Goal: Task Accomplishment & Management: Complete application form

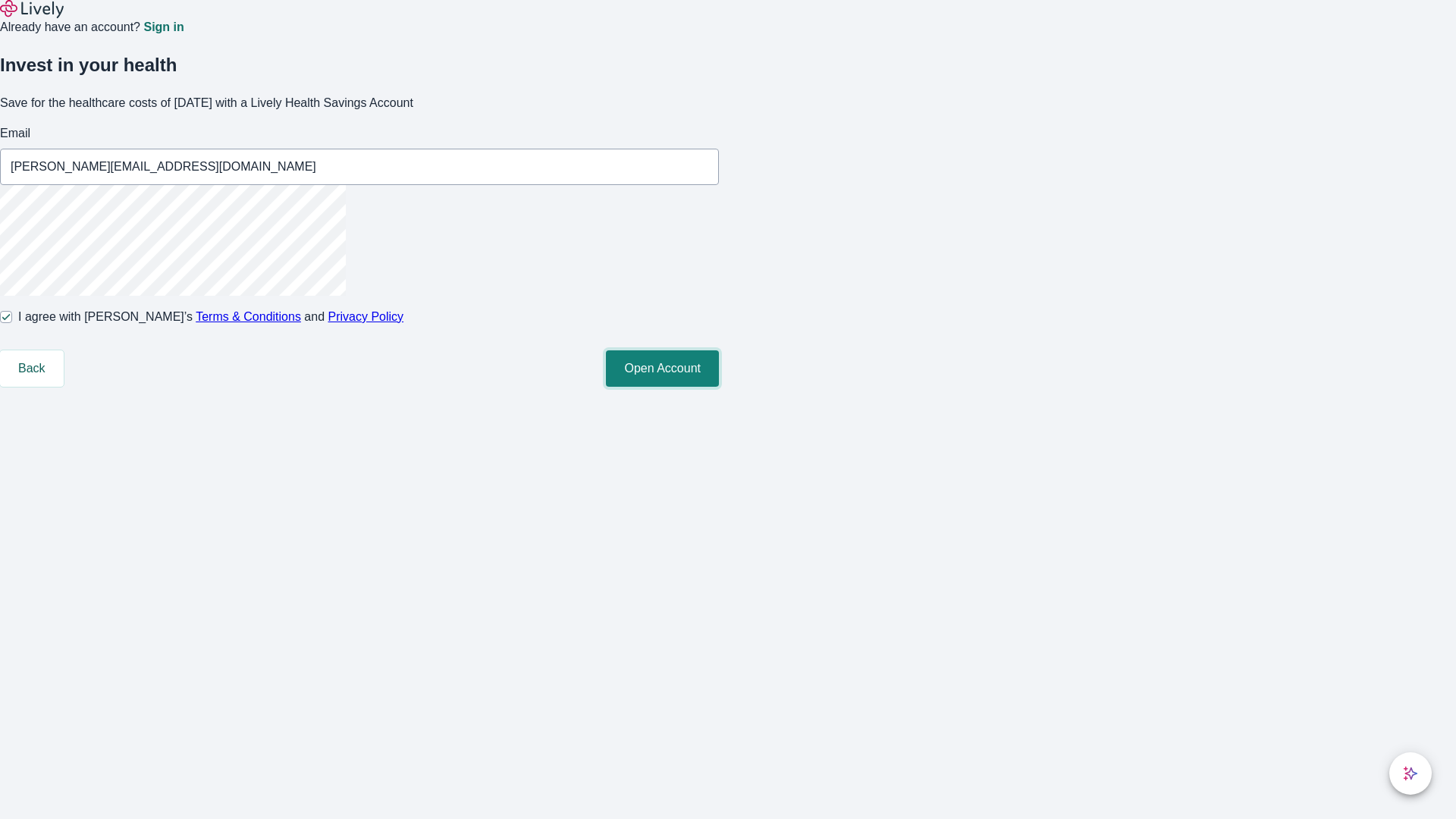
click at [719, 387] on button "Open Account" at bounding box center [663, 368] width 113 height 36
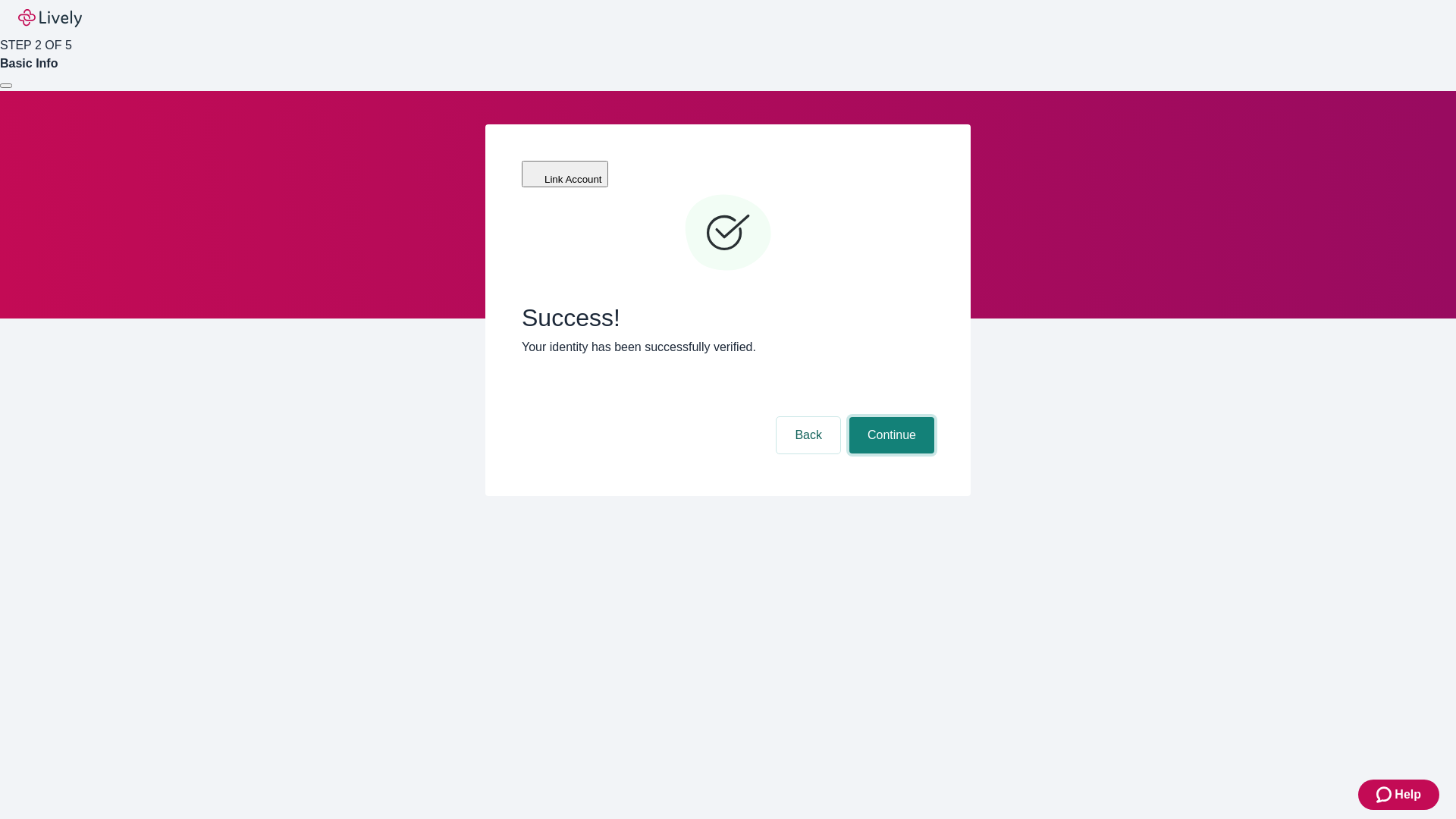
click at [890, 417] on button "Continue" at bounding box center [892, 435] width 85 height 36
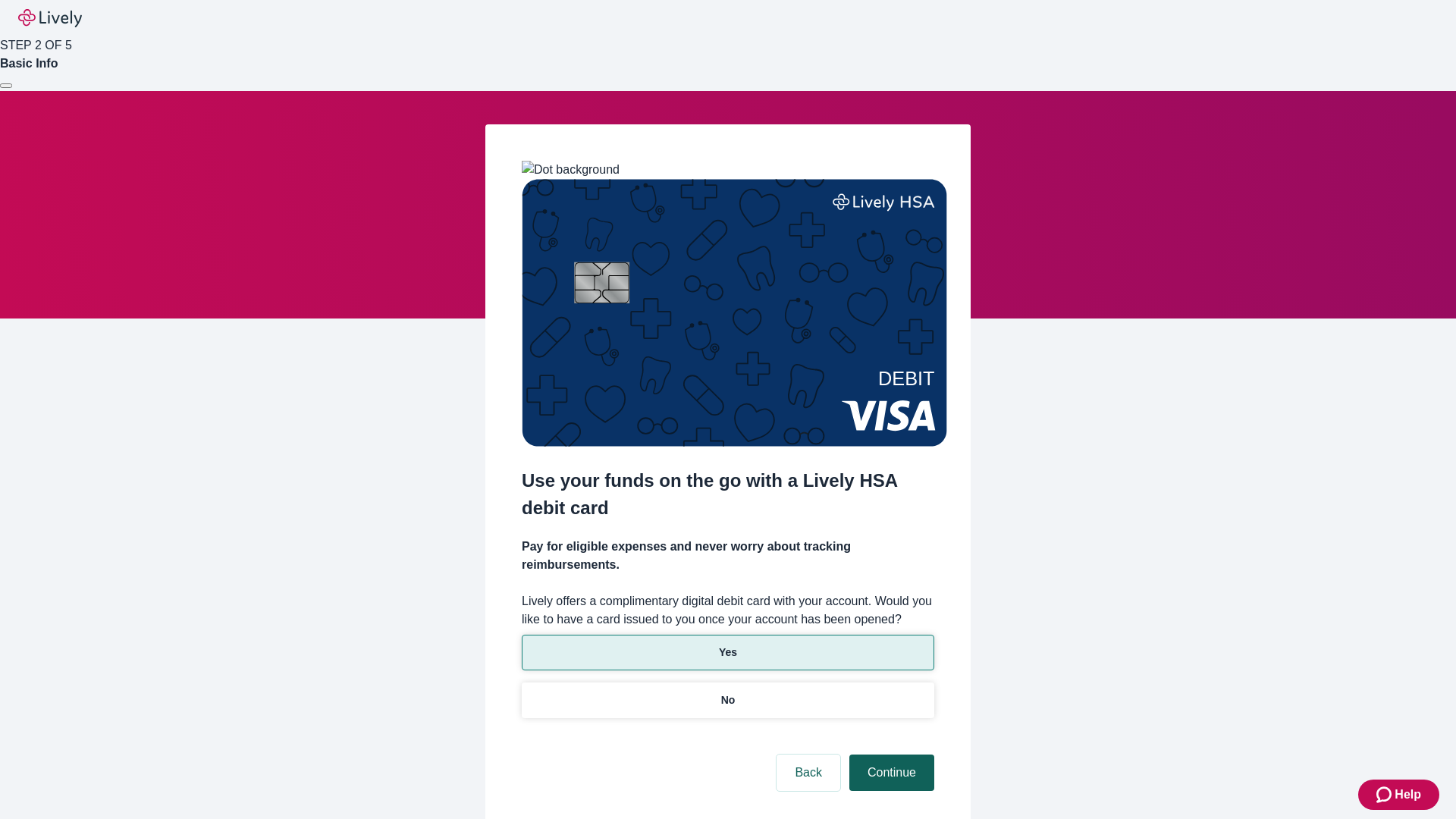
click at [728, 645] on p "Yes" at bounding box center [728, 653] width 18 height 16
click at [890, 755] on button "Continue" at bounding box center [892, 773] width 85 height 36
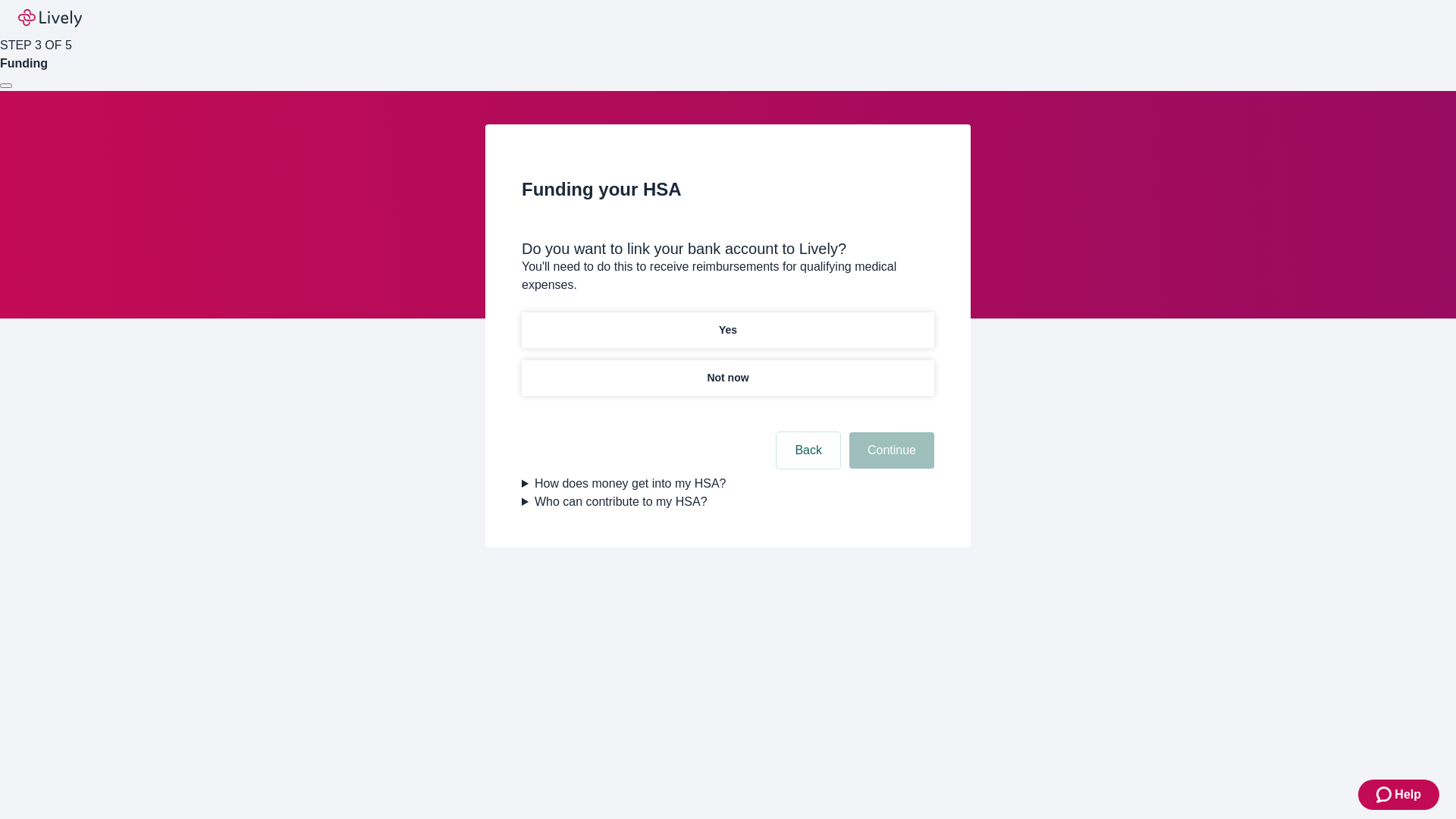
click at [728, 322] on p "Yes" at bounding box center [728, 330] width 18 height 16
click at [890, 432] on button "Continue" at bounding box center [892, 450] width 85 height 36
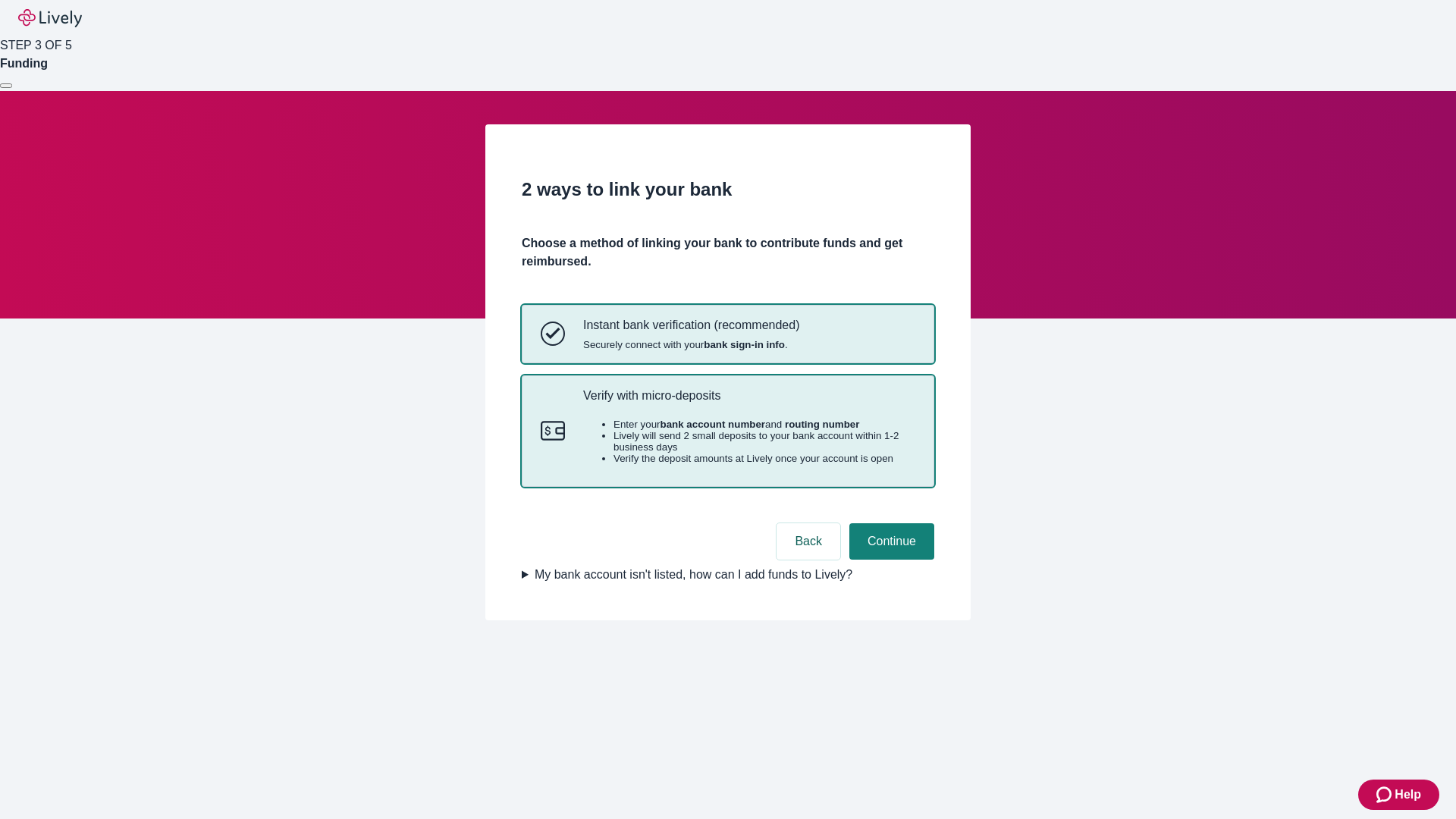
click at [748, 403] on p "Verify with micro-deposits" at bounding box center [748, 395] width 332 height 15
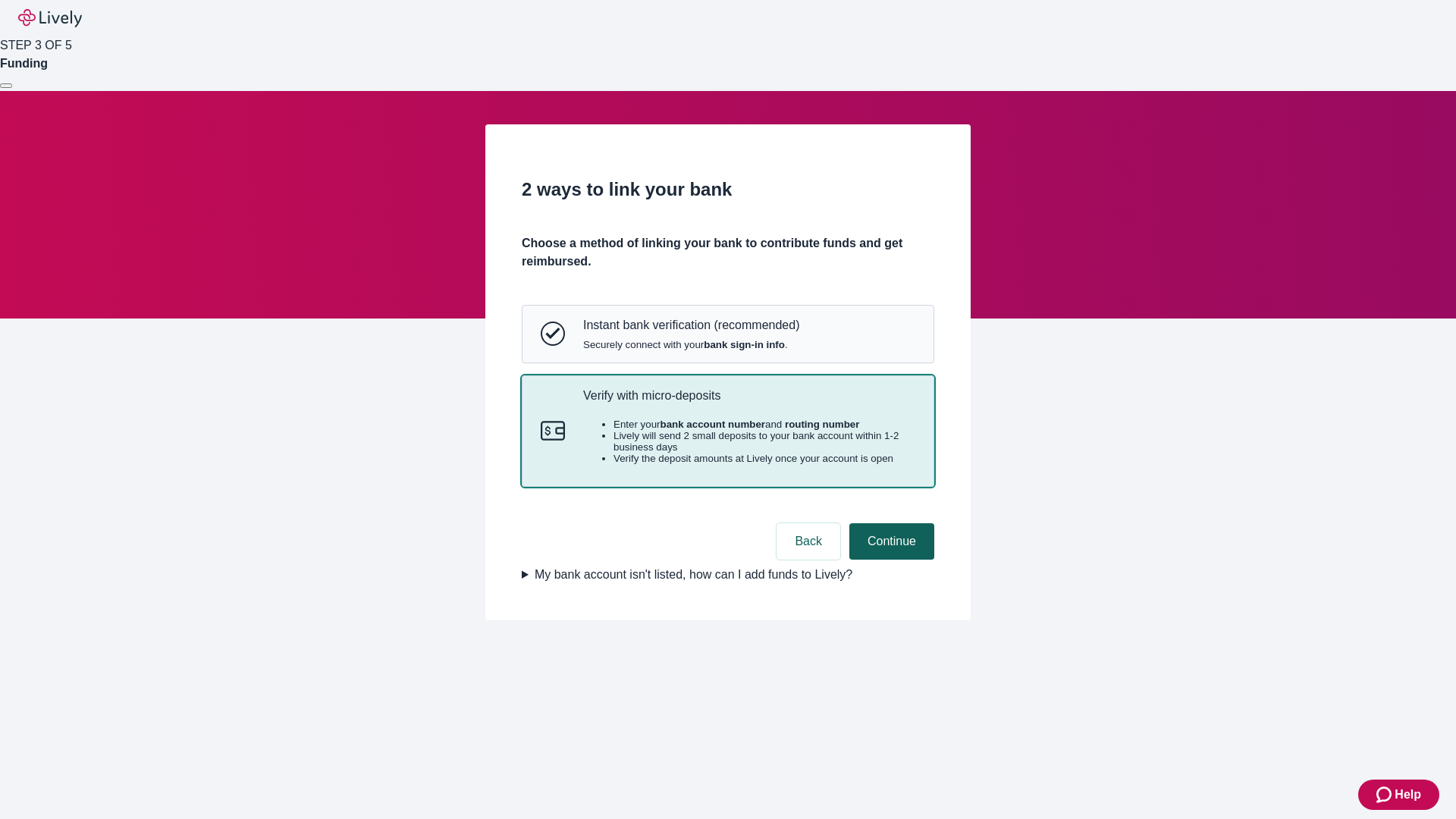
click at [890, 560] on button "Continue" at bounding box center [892, 541] width 85 height 36
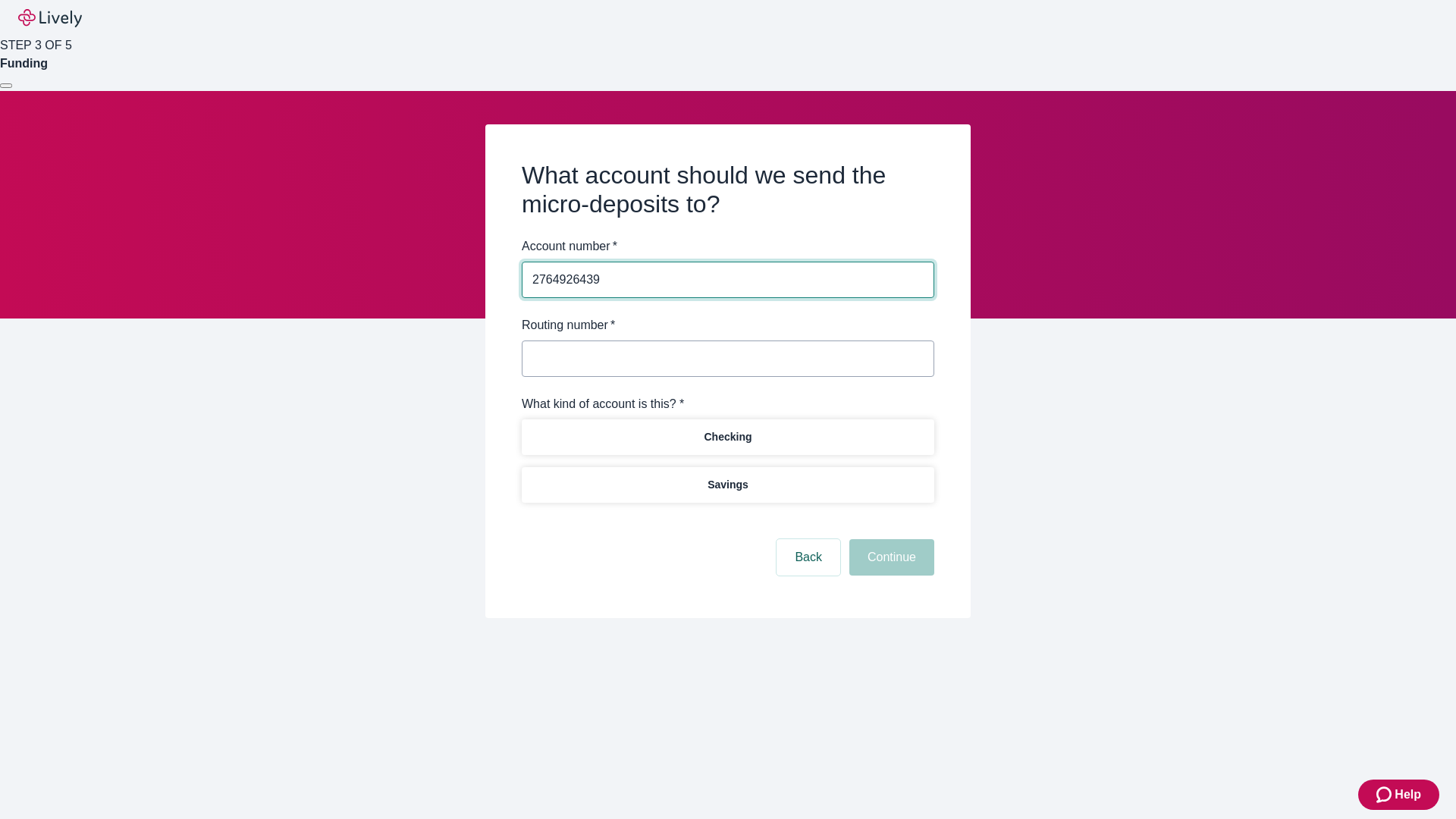
type input "2764926439"
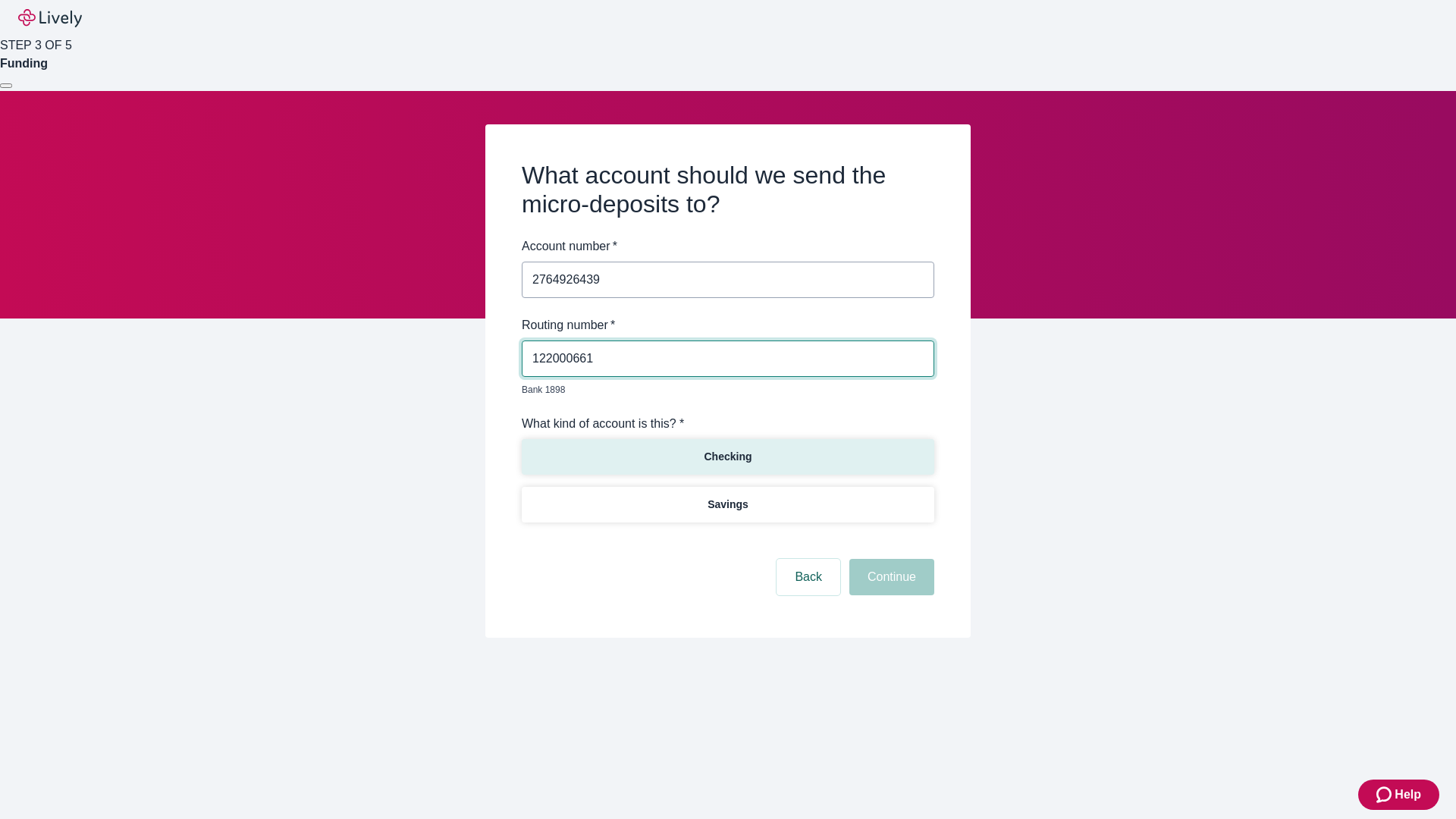
type input "122000661"
click at [728, 449] on p "Checking" at bounding box center [728, 457] width 48 height 16
